Goal: Answer question/provide support

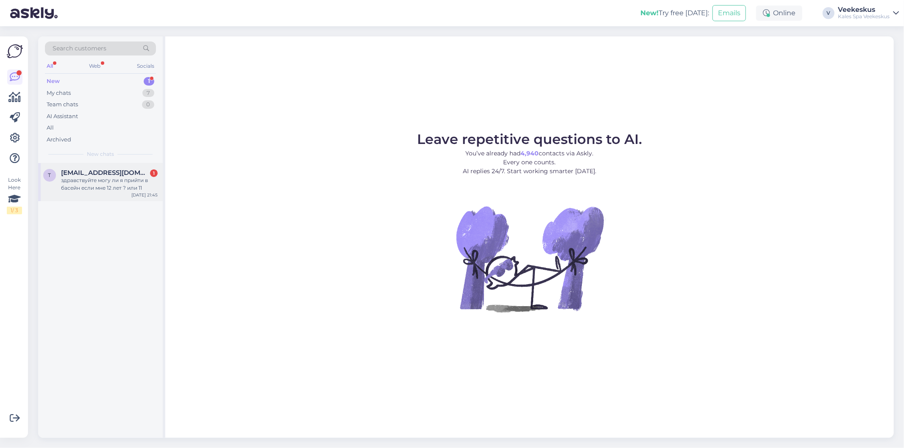
click at [114, 192] on div "t [EMAIL_ADDRESS][DOMAIN_NAME] 1 здравствуйте могу ли я прийти в басейн если мн…" at bounding box center [100, 182] width 125 height 38
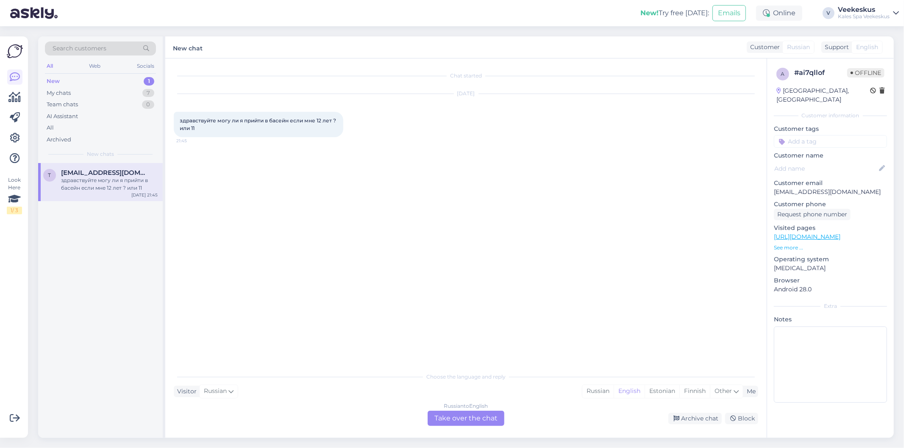
click at [473, 419] on div "Russian to English Take over the chat" at bounding box center [465, 418] width 77 height 15
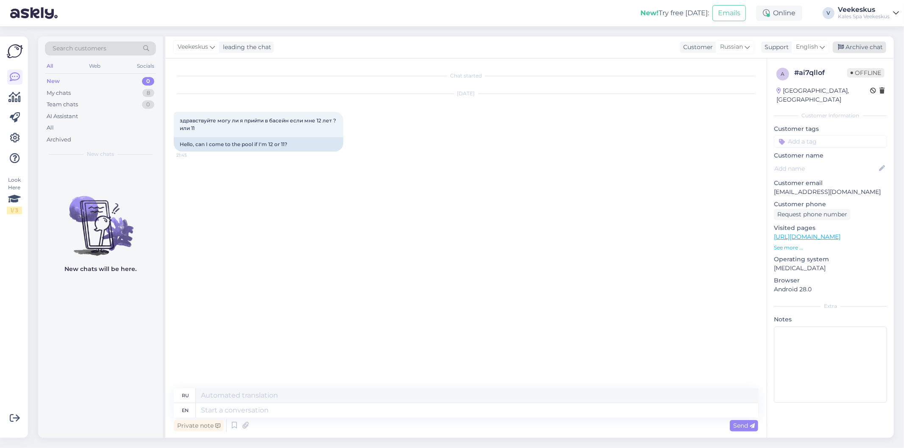
click at [866, 49] on div "Archive chat" at bounding box center [858, 47] width 53 height 11
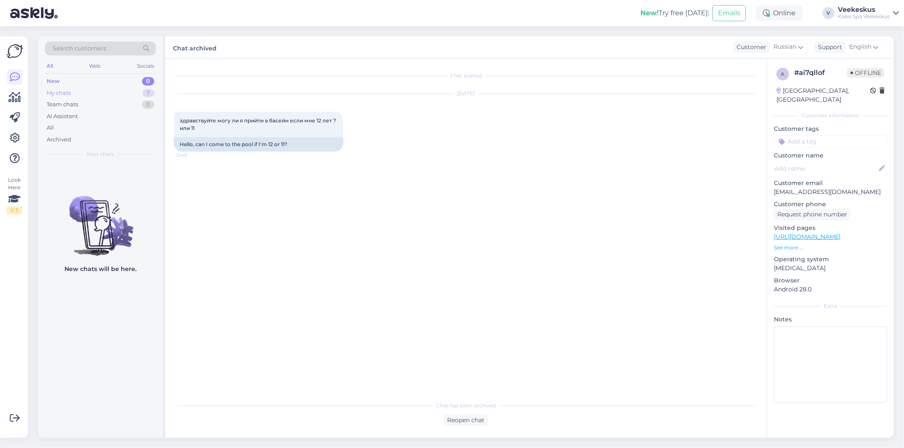
click at [112, 95] on div "My chats 7" at bounding box center [100, 93] width 111 height 12
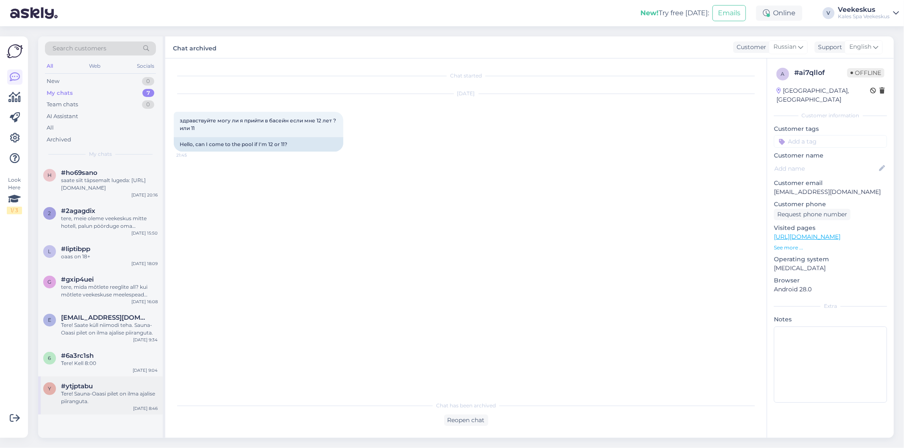
click at [100, 393] on div "Tere! Sauna-Oaasi pilet on ilma ajalise piiranguta." at bounding box center [109, 397] width 97 height 15
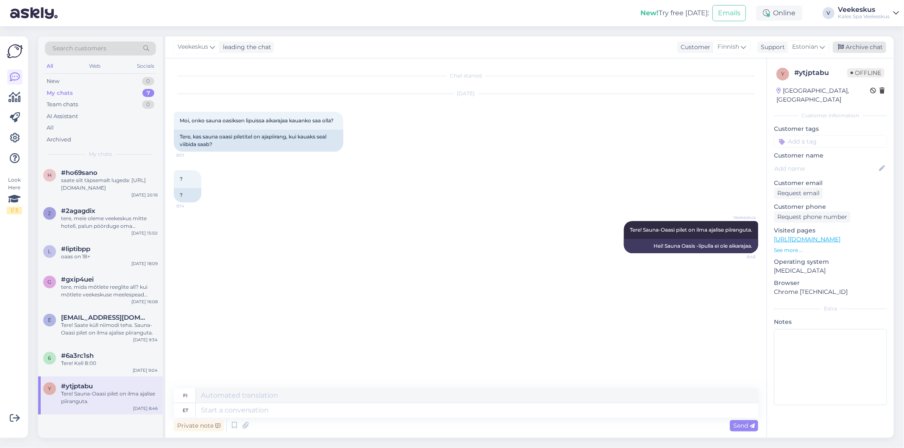
click at [869, 47] on div "Archive chat" at bounding box center [858, 47] width 53 height 11
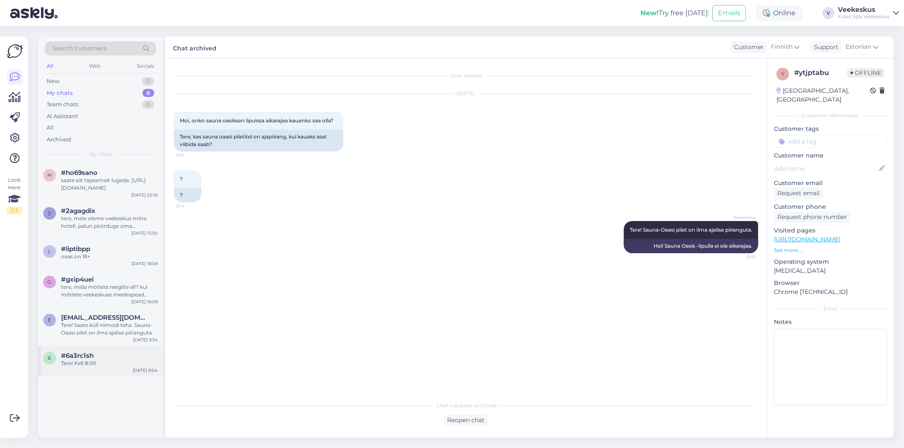
click at [92, 361] on div "Tere! Kell 8:00" at bounding box center [109, 364] width 97 height 8
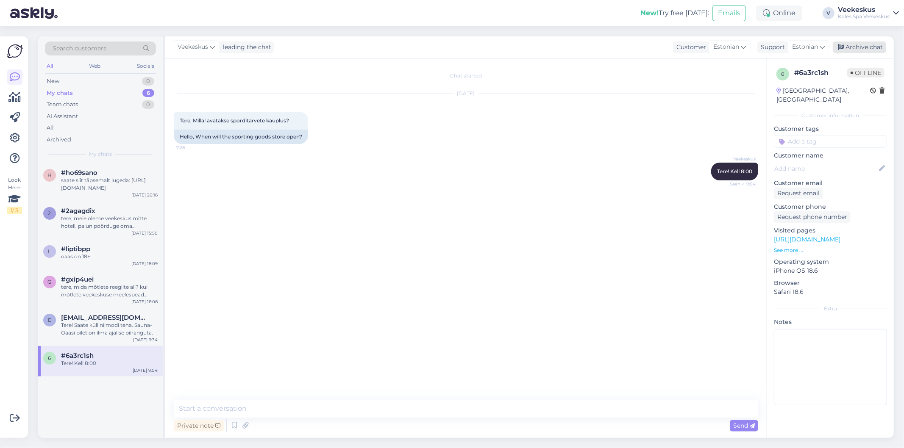
click at [866, 48] on div "Archive chat" at bounding box center [858, 47] width 53 height 11
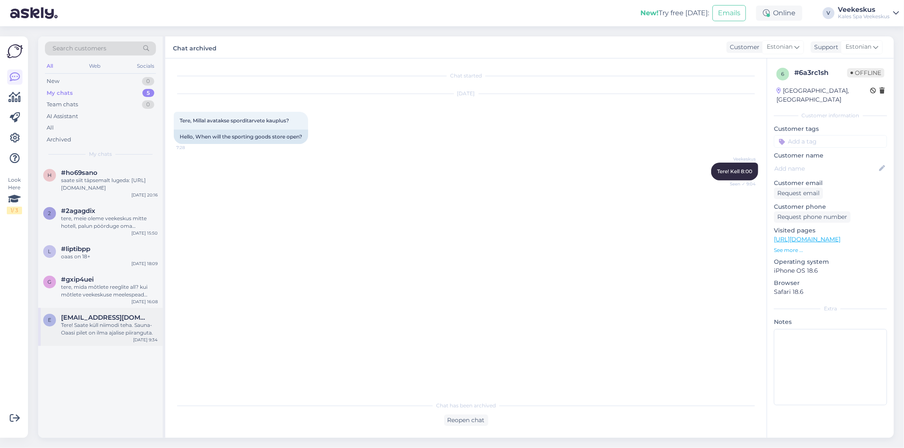
click at [96, 327] on div "Tere! Saate küll niimodi teha. Sauna-Oaasi pilet on ilma ajalise piiranguta." at bounding box center [109, 329] width 97 height 15
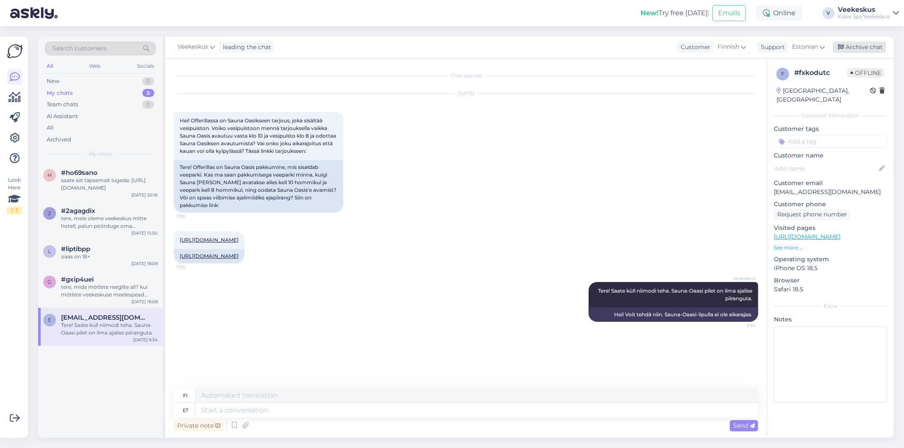
click at [867, 48] on div "Archive chat" at bounding box center [858, 47] width 53 height 11
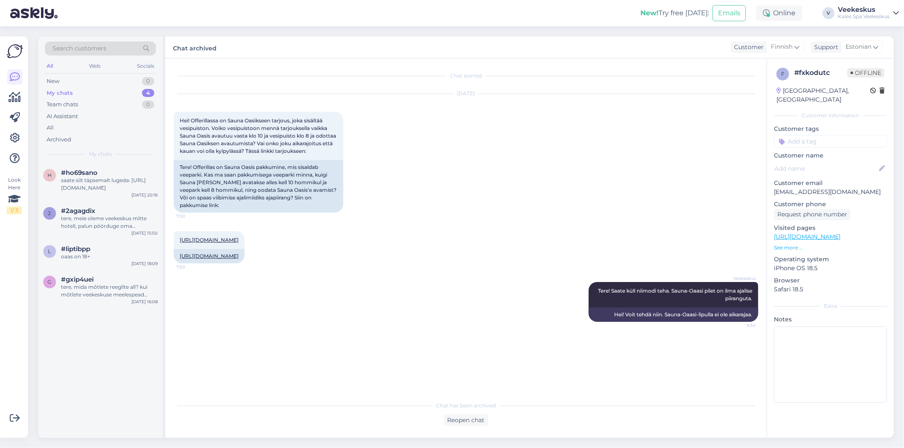
click at [91, 286] on div "tere, mida mõtlete reeglite all? kui mõtlete veekeskuse meelespead külalistele …" at bounding box center [109, 290] width 97 height 15
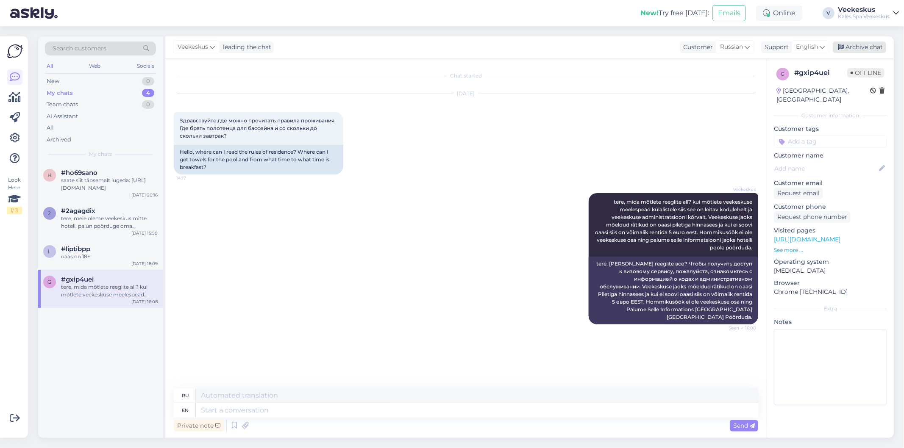
click at [868, 46] on div "Archive chat" at bounding box center [858, 47] width 53 height 11
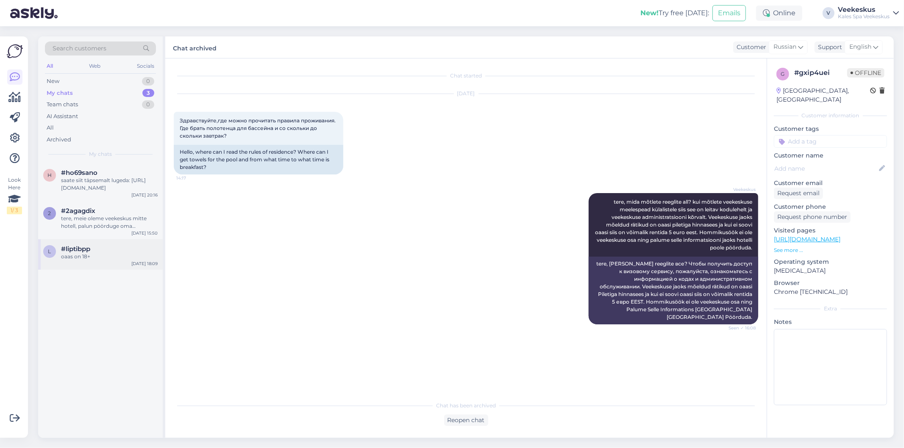
click at [87, 257] on div "oaas on 18+" at bounding box center [109, 257] width 97 height 8
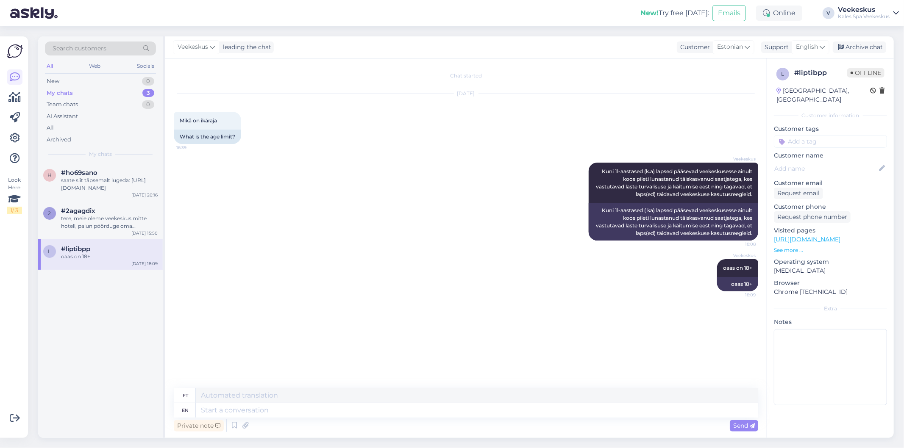
click at [866, 47] on div "Archive chat" at bounding box center [858, 47] width 53 height 11
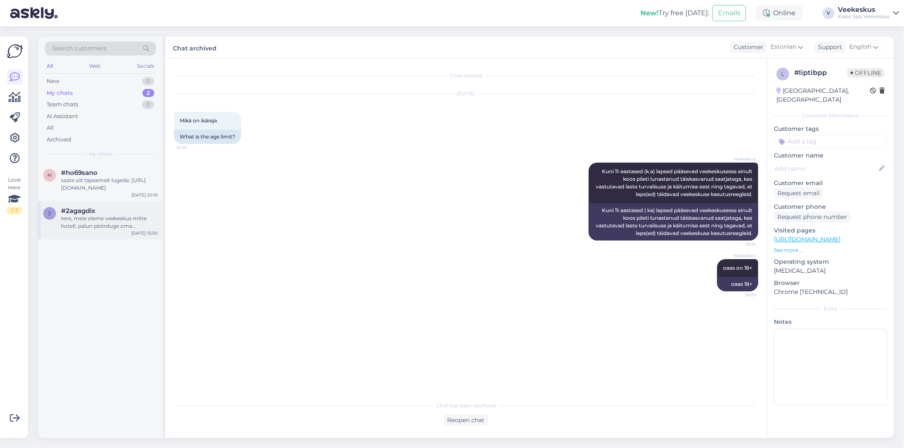
click at [98, 220] on div "tere, meie oleme veekeskus mitte hotell, palun pöörduge oma küsimusega hotelli …" at bounding box center [109, 222] width 97 height 15
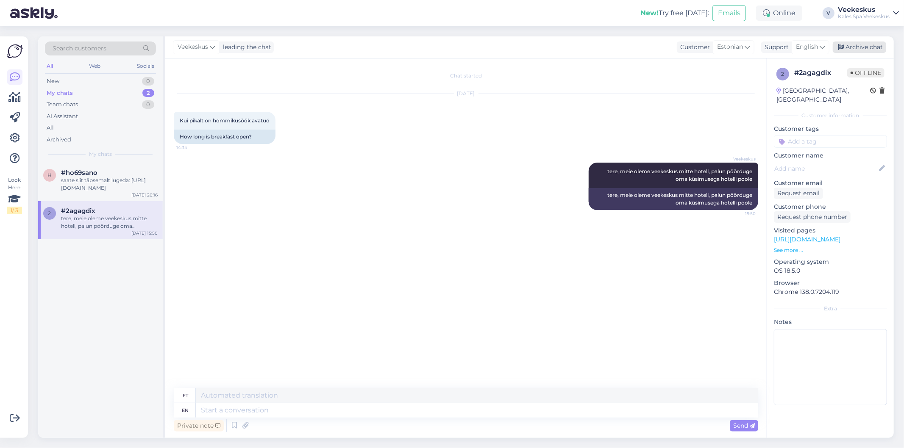
click at [868, 47] on div "Archive chat" at bounding box center [858, 47] width 53 height 11
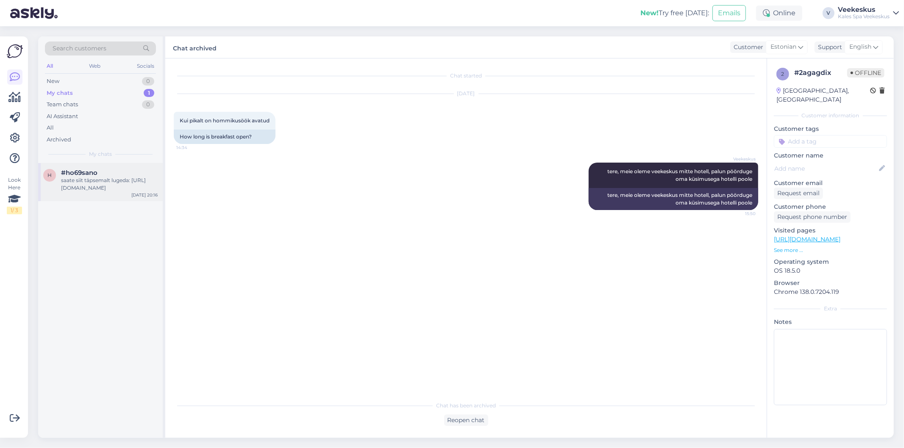
click at [100, 189] on div "saate siit täpsemalt lugeda: [URL][DOMAIN_NAME]" at bounding box center [109, 184] width 97 height 15
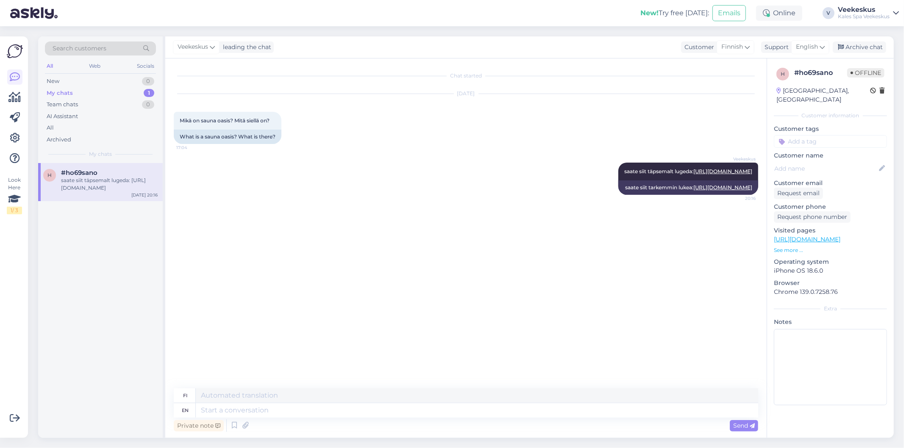
click at [869, 49] on div "Archive chat" at bounding box center [858, 47] width 53 height 11
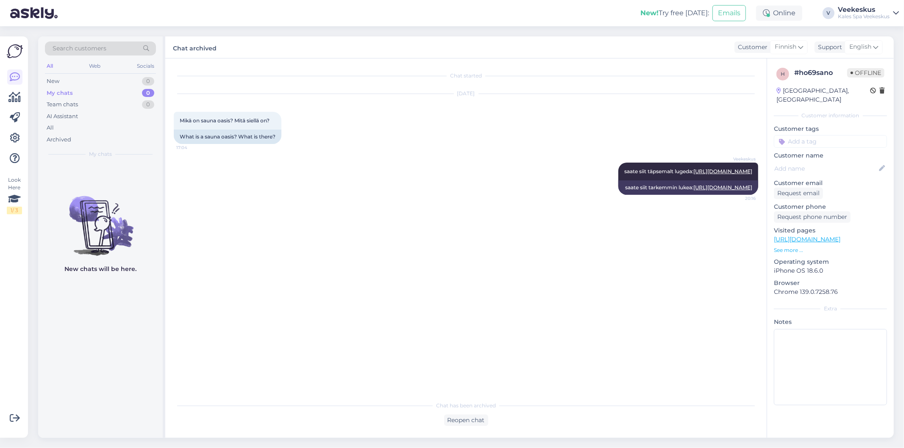
click at [478, 265] on div "Chat started [DATE] Mikä on sauna oasis? Mitä siellä on? 17:04 What is a sauna …" at bounding box center [470, 228] width 592 height 322
